Goal: Information Seeking & Learning: Learn about a topic

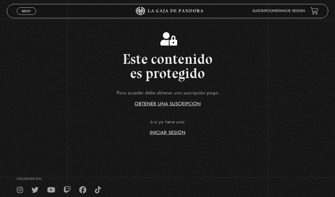
click at [166, 135] on link "Iniciar Sesión" at bounding box center [168, 132] width 36 height 5
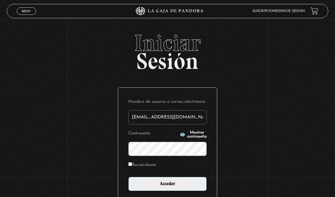
type input "susalopez18@gmail.com"
click at [168, 187] on input "Acceder" at bounding box center [167, 184] width 78 height 14
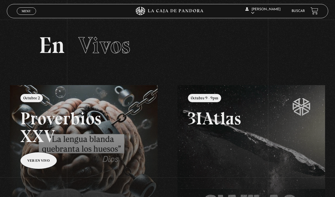
click at [298, 11] on link "Buscar" at bounding box center [298, 10] width 13 height 3
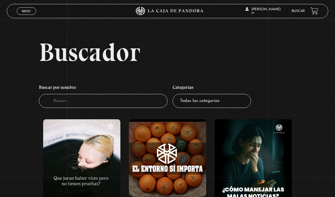
click at [96, 108] on input "Buscador" at bounding box center [103, 101] width 129 height 14
type input "Naves nodriza"
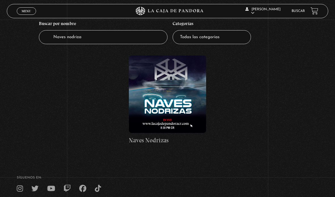
scroll to position [64, 0]
click at [171, 103] on figure at bounding box center [167, 93] width 77 height 77
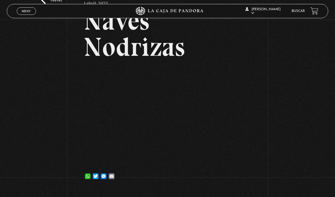
scroll to position [48, 0]
